Goal: Transaction & Acquisition: Purchase product/service

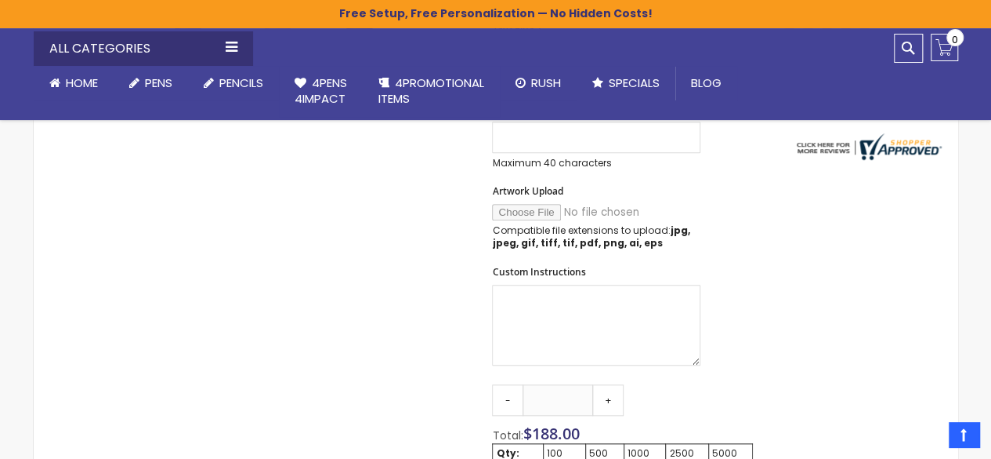
scroll to position [392, 0]
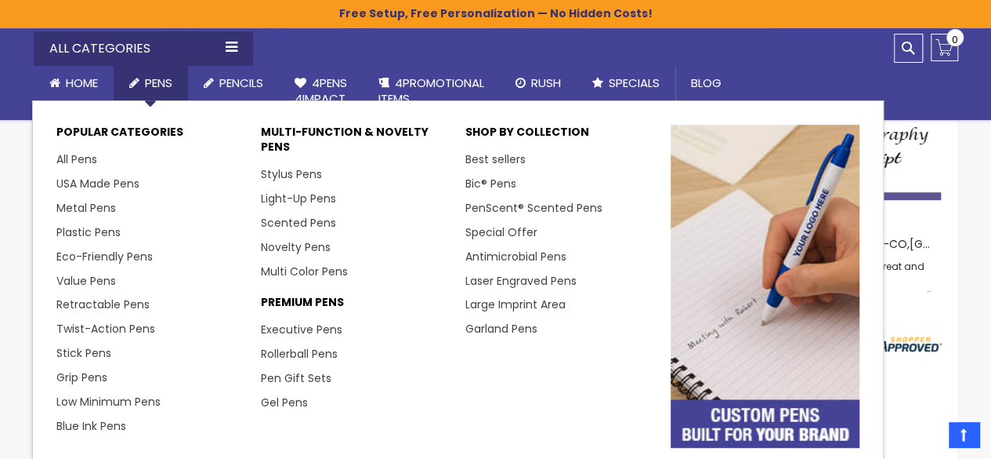
click at [164, 80] on span "Pens" at bounding box center [158, 82] width 27 height 16
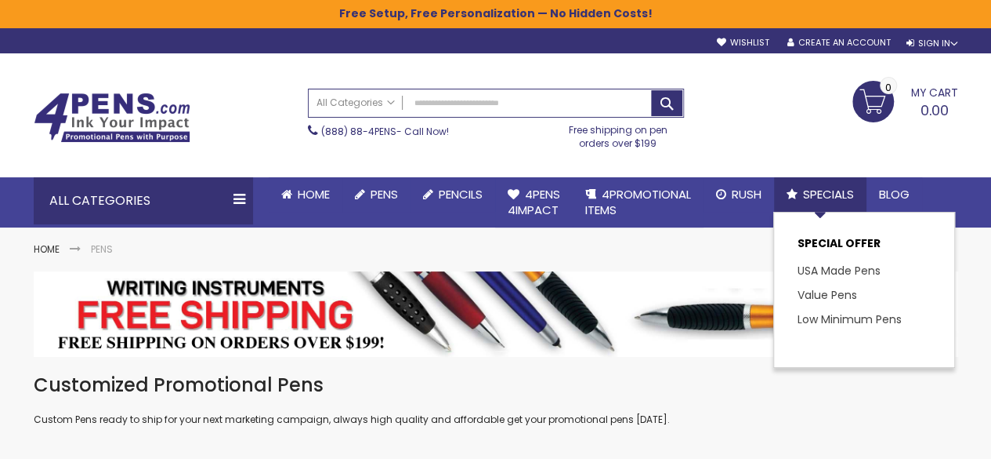
click at [817, 198] on span "Specials" at bounding box center [828, 194] width 51 height 16
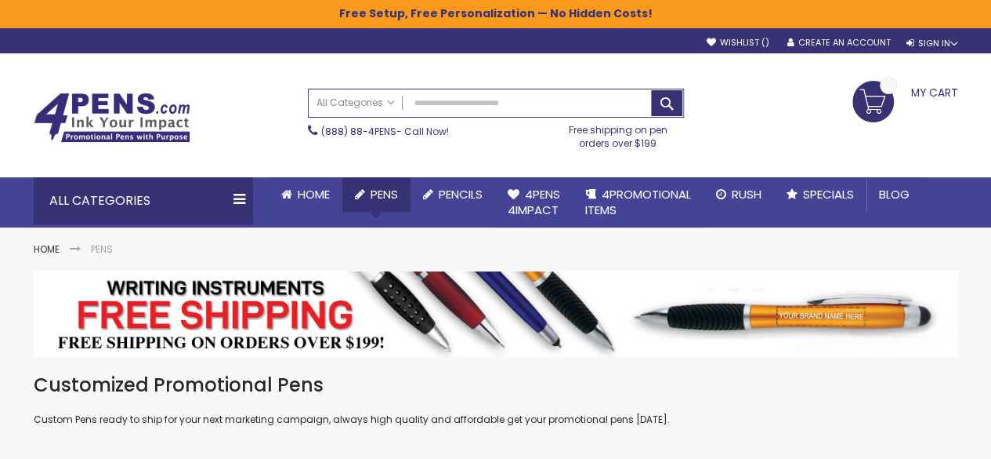
click at [382, 191] on span "Pens" at bounding box center [384, 194] width 27 height 16
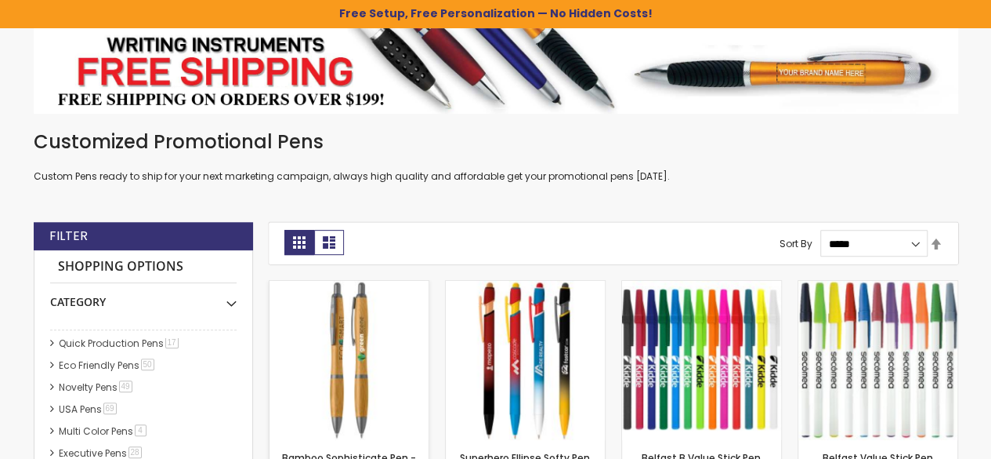
scroll to position [314, 0]
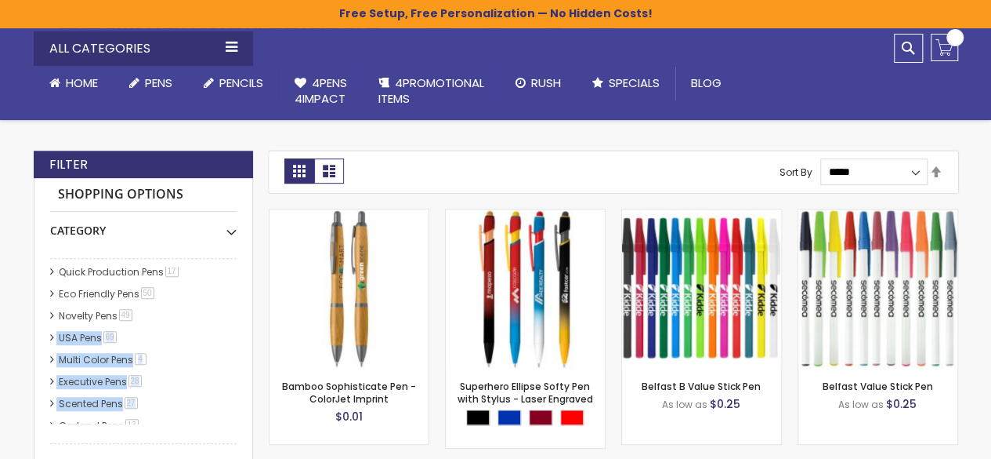
drag, startPoint x: 230, startPoint y: 395, endPoint x: 237, endPoint y: 286, distance: 109.2
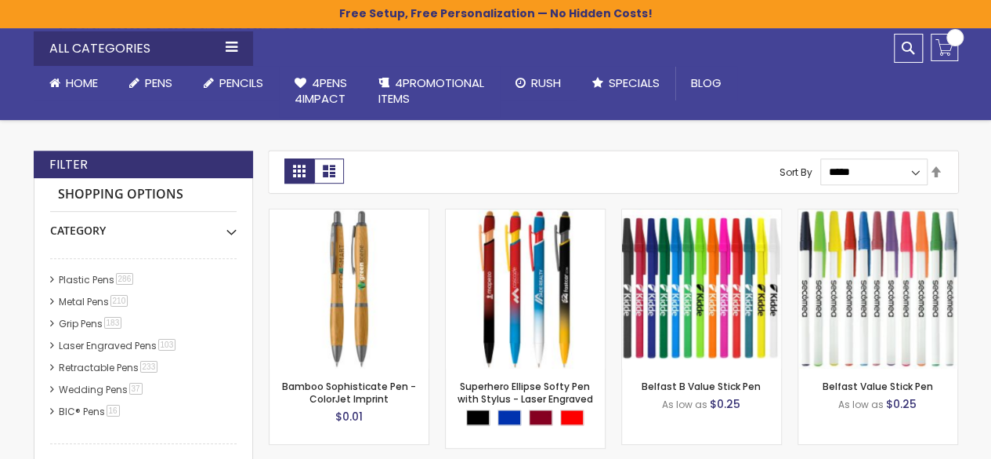
scroll to position [0, 0]
click at [67, 303] on link "Metal Pens 210 item" at bounding box center [94, 302] width 79 height 13
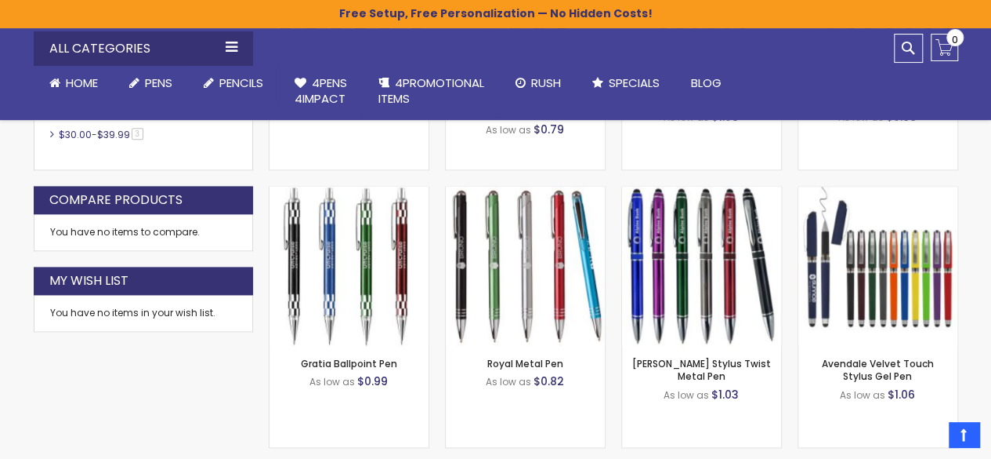
scroll to position [734, 0]
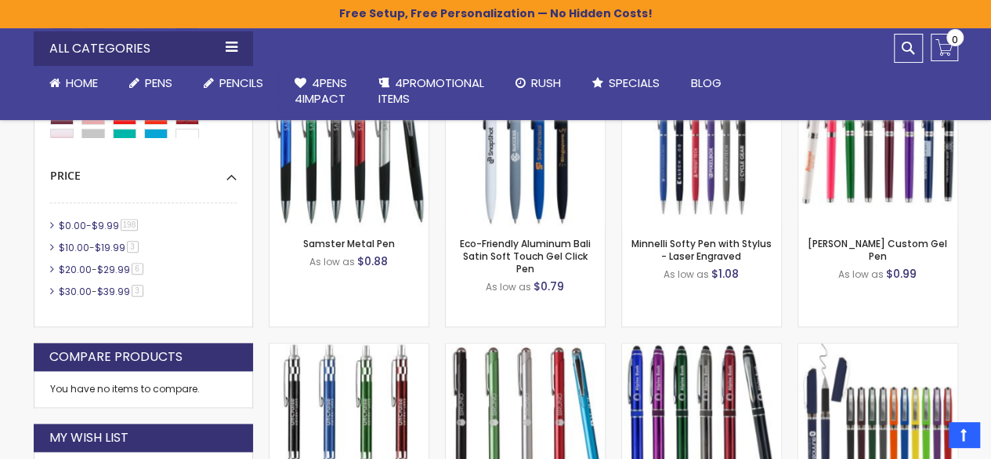
click at [88, 223] on link "$0.00 - $9.99 198 item" at bounding box center [99, 225] width 89 height 13
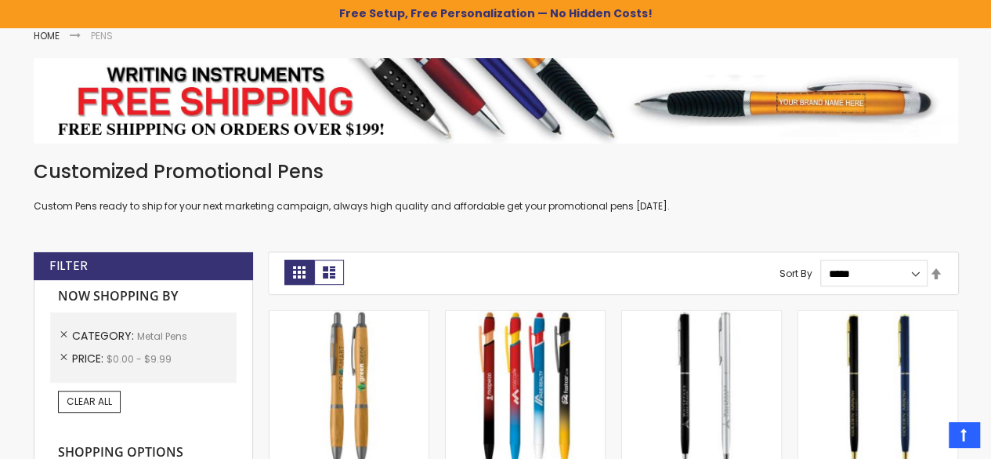
scroll to position [107, 0]
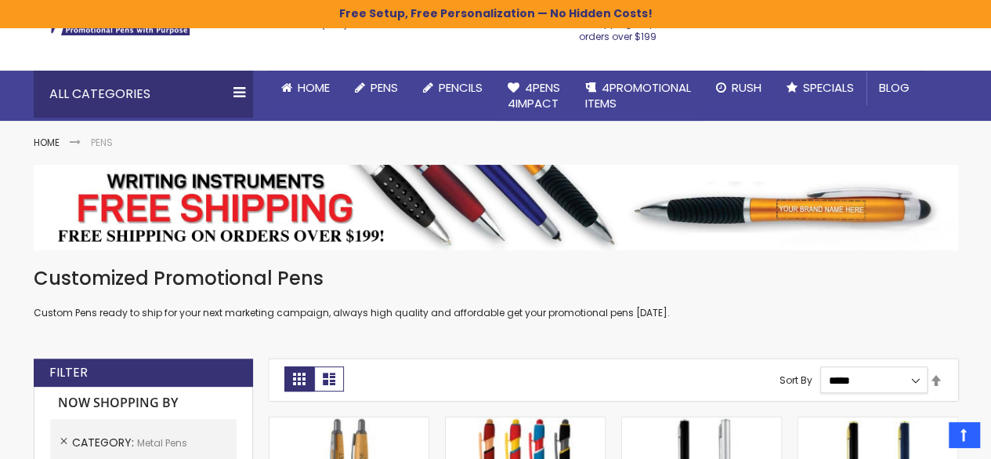
click at [913, 379] on select "**********" at bounding box center [874, 379] width 107 height 27
click at [821, 366] on select "**********" at bounding box center [874, 379] width 107 height 27
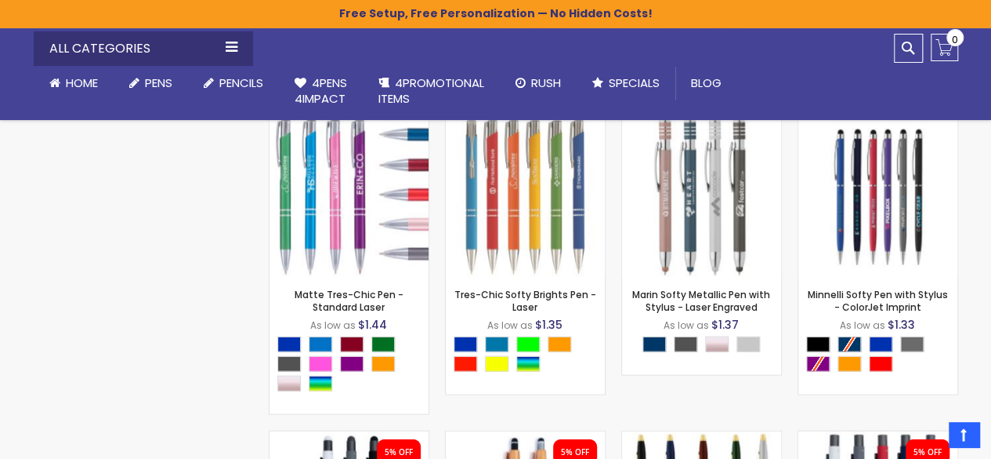
scroll to position [1596, 0]
